Goal: Information Seeking & Learning: Check status

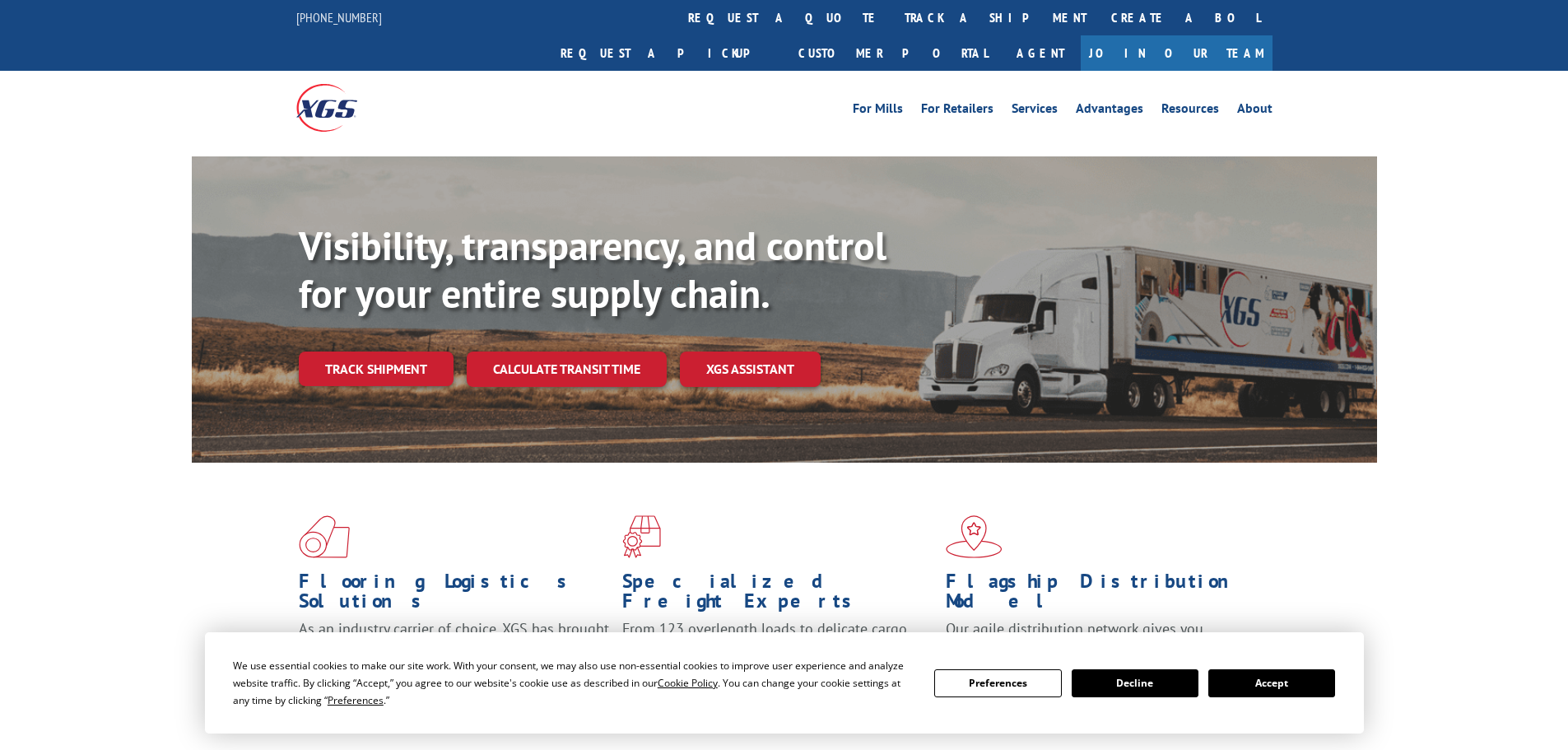
click at [376, 351] on link "Track shipment" at bounding box center [376, 368] width 154 height 35
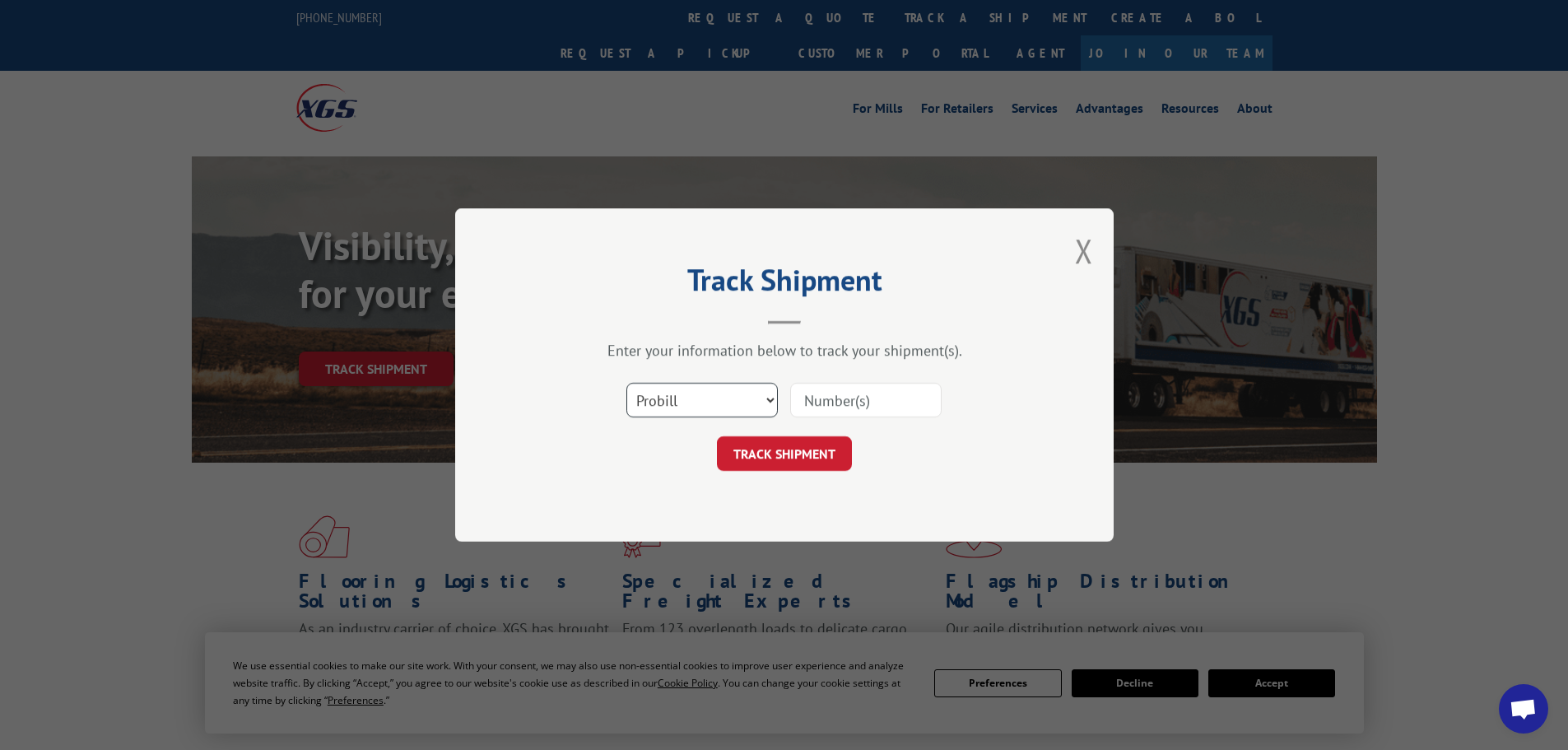
click at [705, 404] on select "Select category... Probill BOL PO" at bounding box center [702, 400] width 152 height 35
select select "po"
click at [626, 382] on select "Select category... Probill BOL PO" at bounding box center [702, 400] width 152 height 35
click at [882, 399] on input at bounding box center [866, 400] width 152 height 35
paste input "23532936"
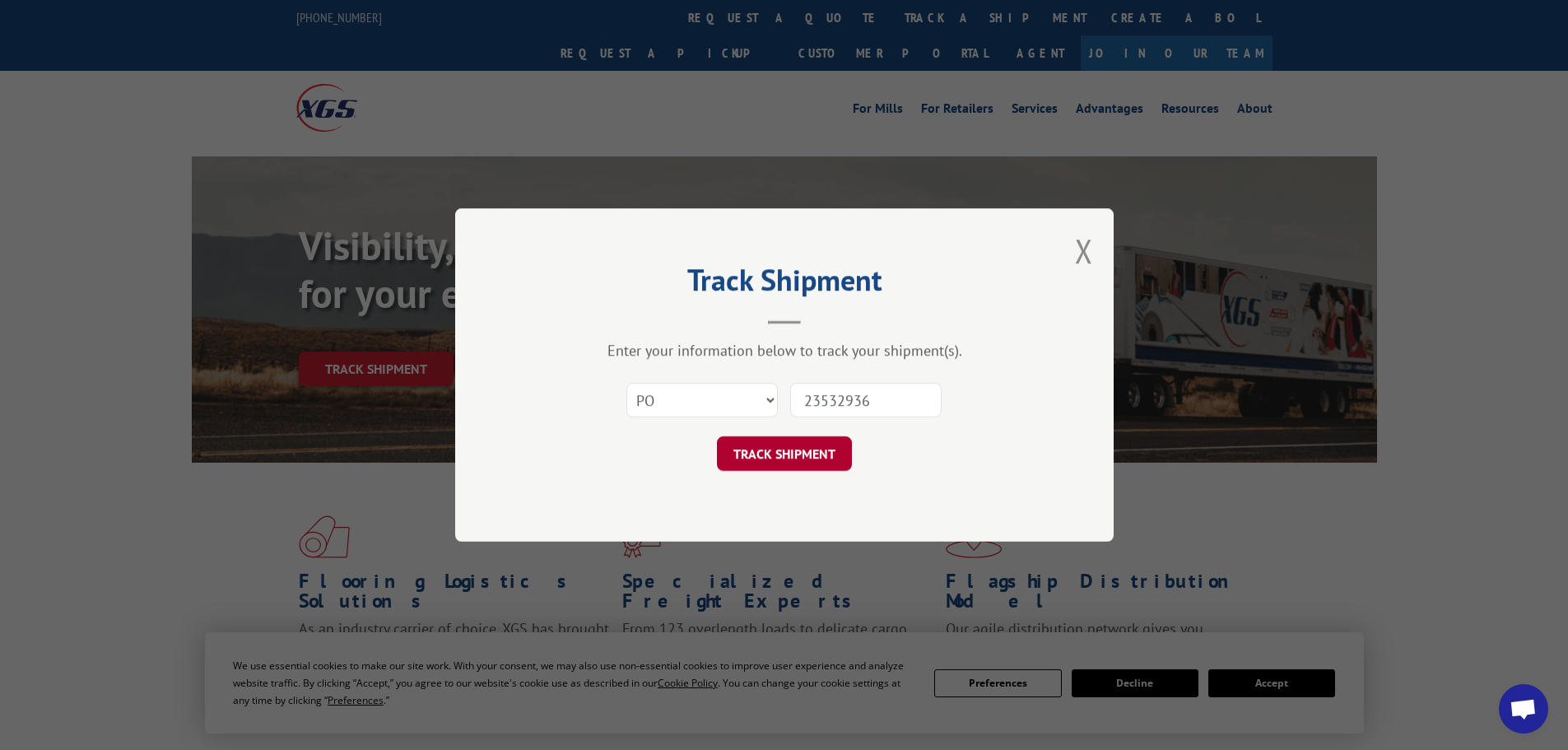
type input "23532936"
click at [800, 454] on button "TRACK SHIPMENT" at bounding box center [785, 453] width 135 height 35
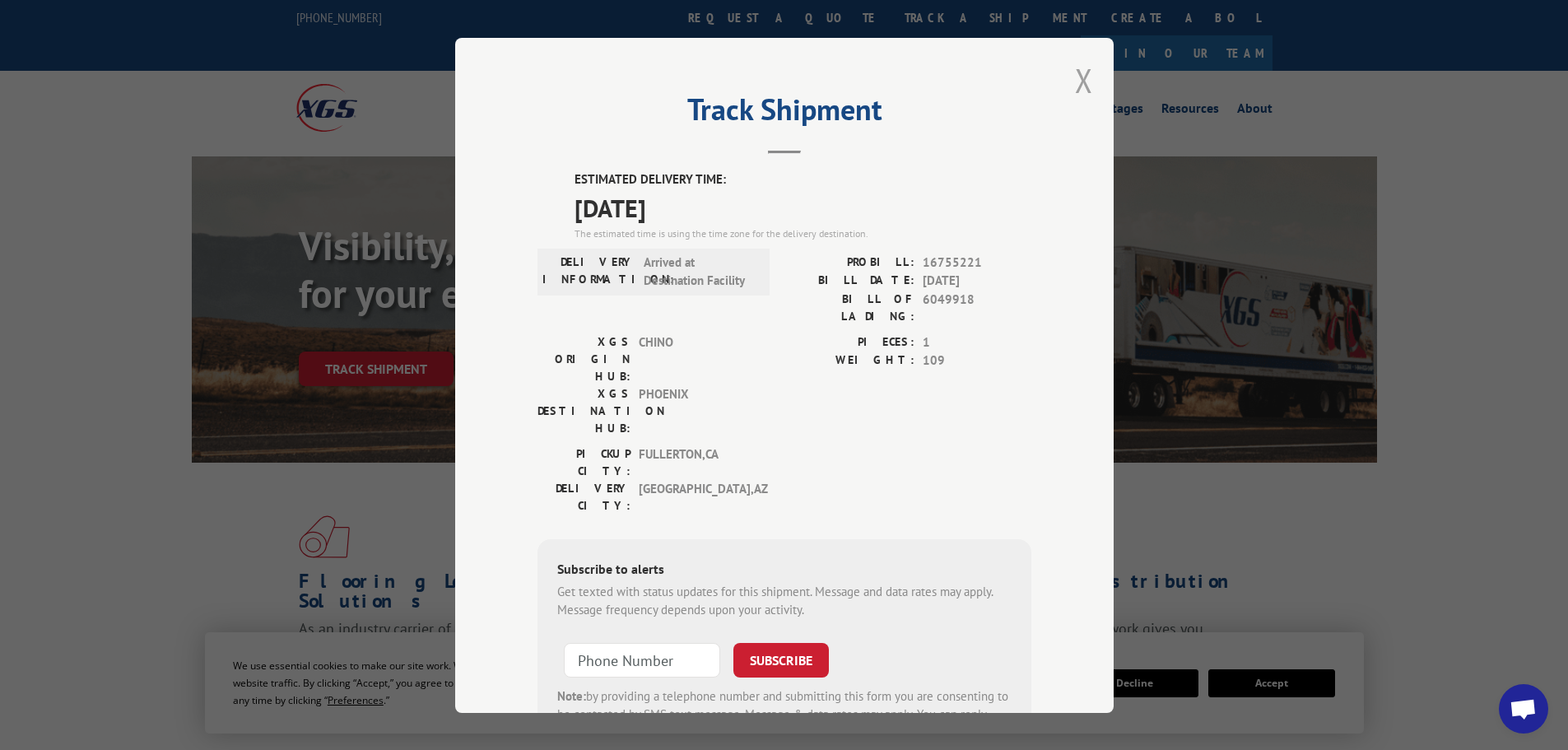
click at [1077, 82] on button "Close modal" at bounding box center [1084, 80] width 18 height 43
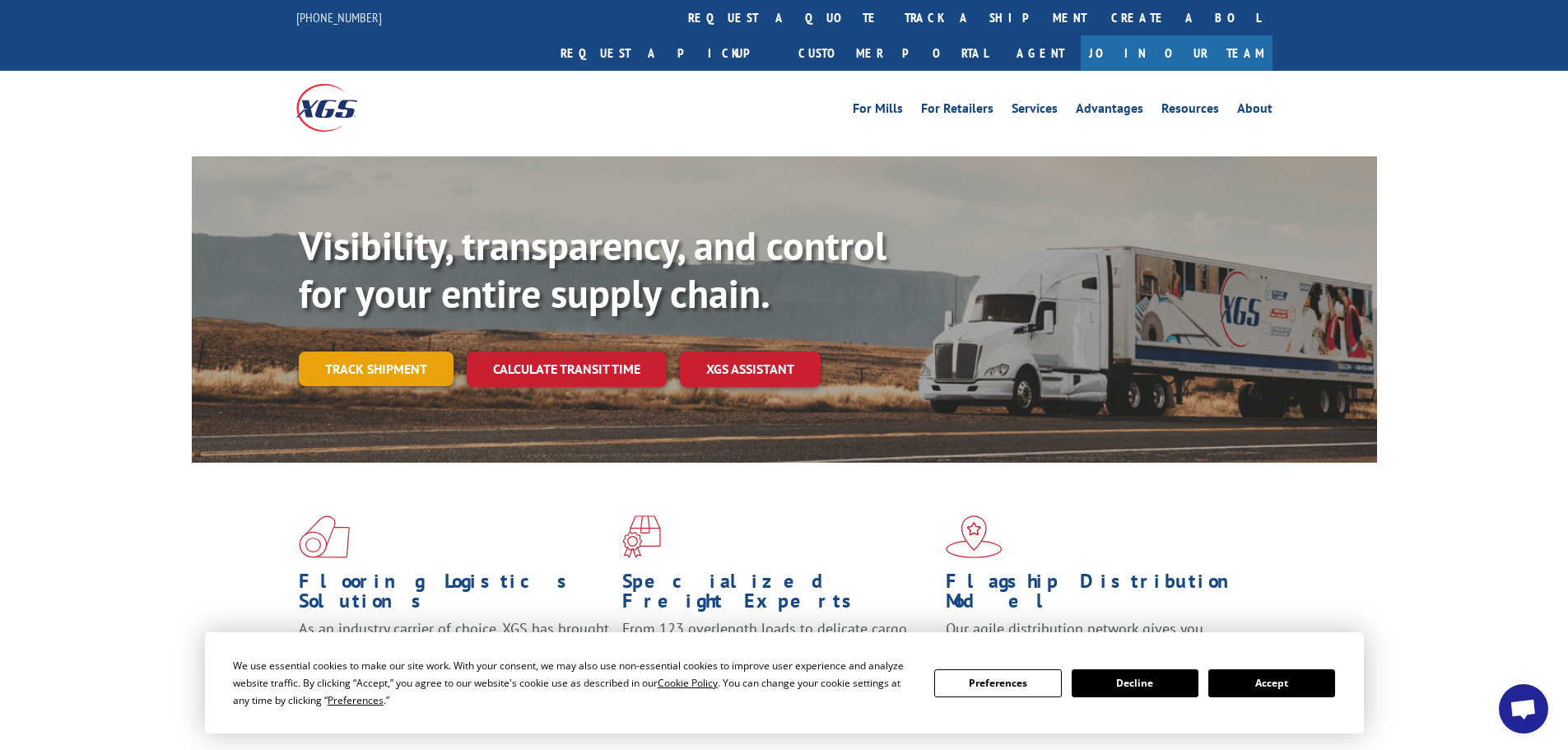
click at [369, 351] on link "Track shipment" at bounding box center [376, 368] width 154 height 35
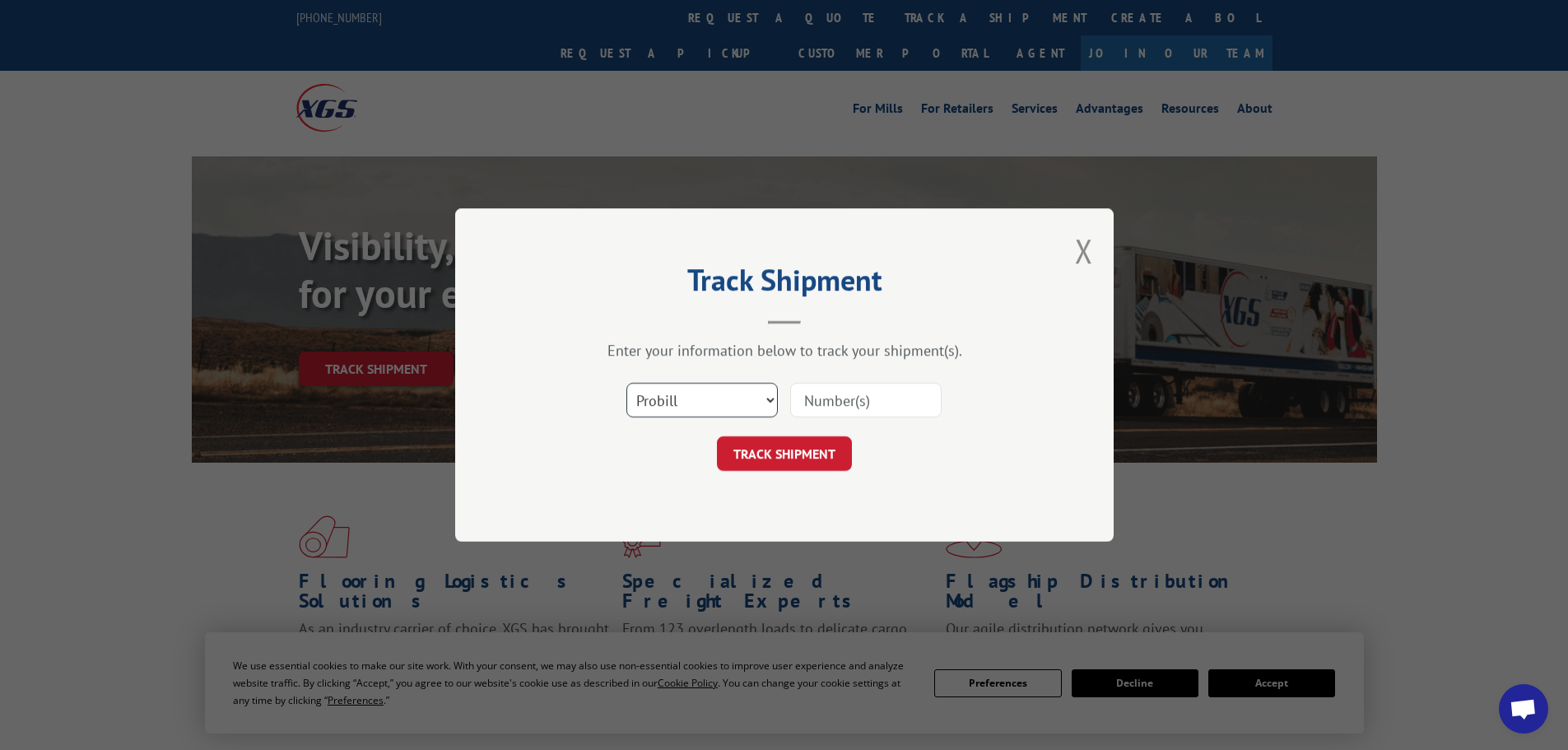
click at [716, 401] on select "Select category... Probill BOL PO" at bounding box center [702, 400] width 152 height 35
select select "po"
click at [626, 382] on select "Select category... Probill BOL PO" at bounding box center [702, 400] width 152 height 35
click at [884, 400] on input at bounding box center [866, 400] width 152 height 35
paste input "23532810"
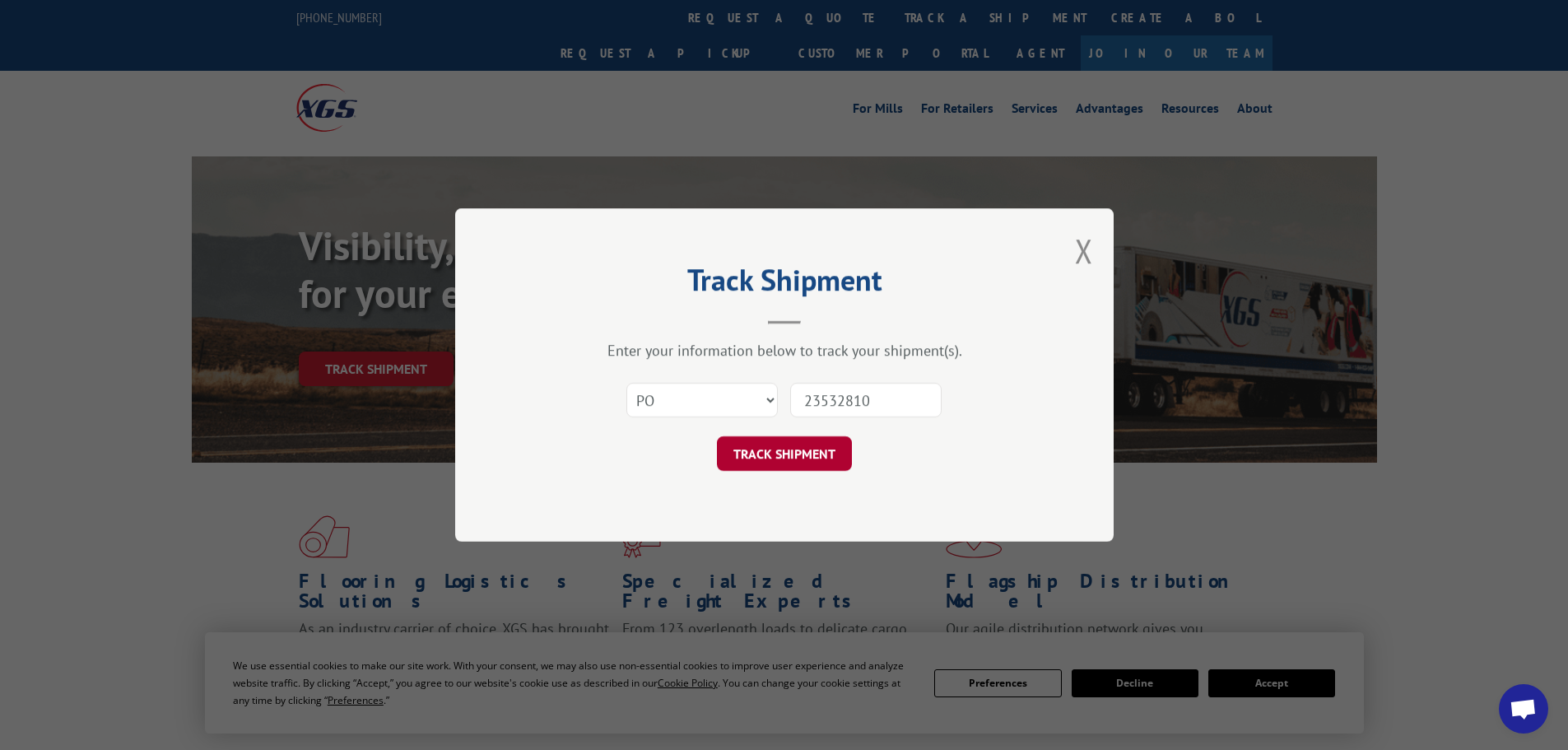
type input "23532810"
click at [774, 460] on button "TRACK SHIPMENT" at bounding box center [785, 453] width 135 height 35
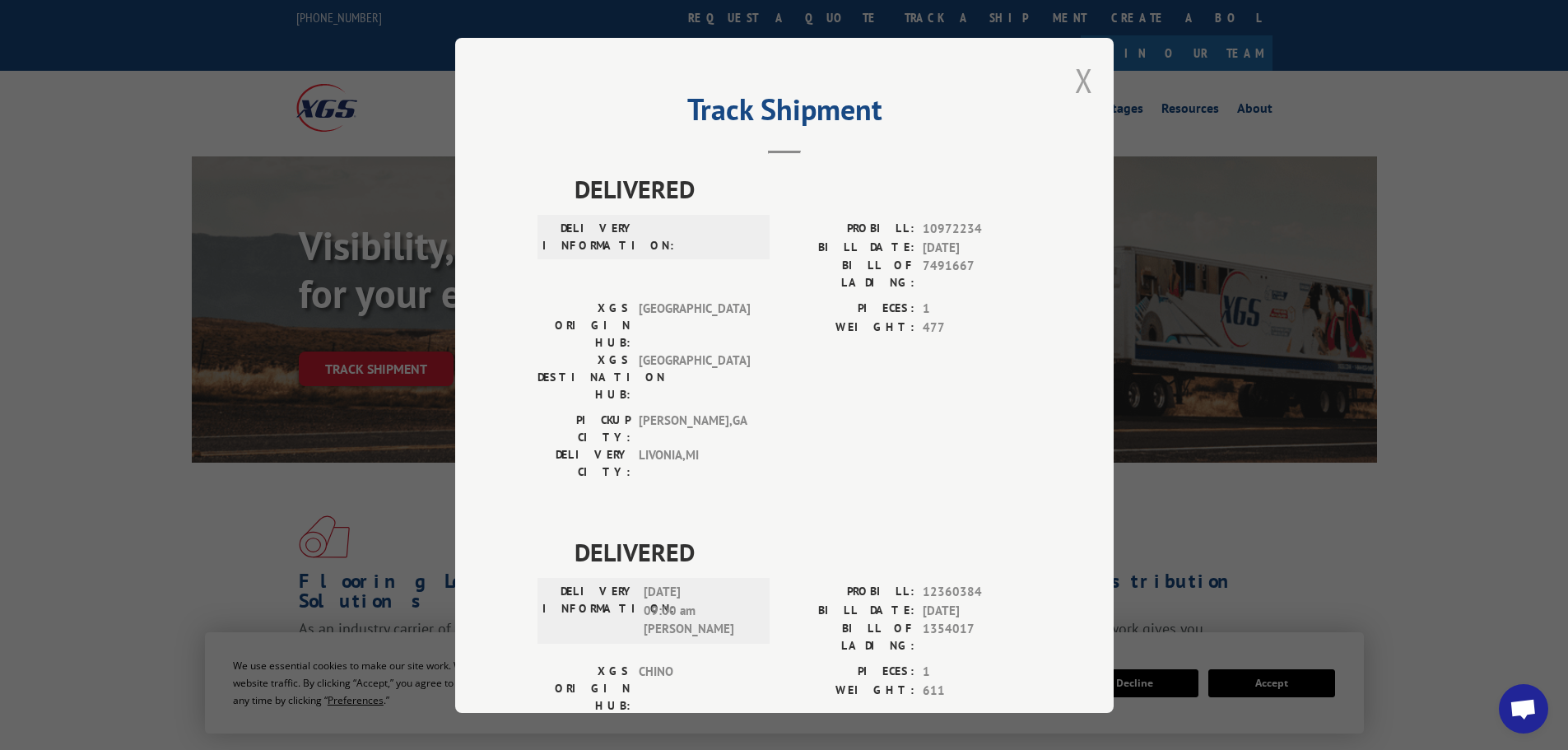
click at [1079, 84] on button "Close modal" at bounding box center [1084, 80] width 18 height 43
